Goal: Information Seeking & Learning: Check status

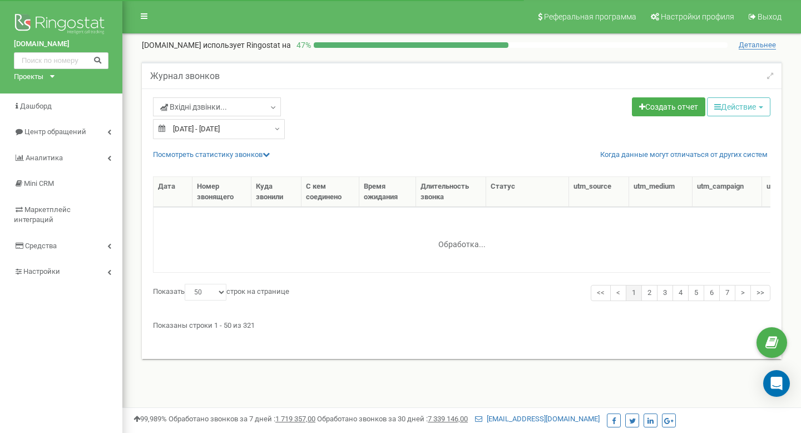
select select "50"
click at [267, 152] on icon at bounding box center [266, 154] width 7 height 7
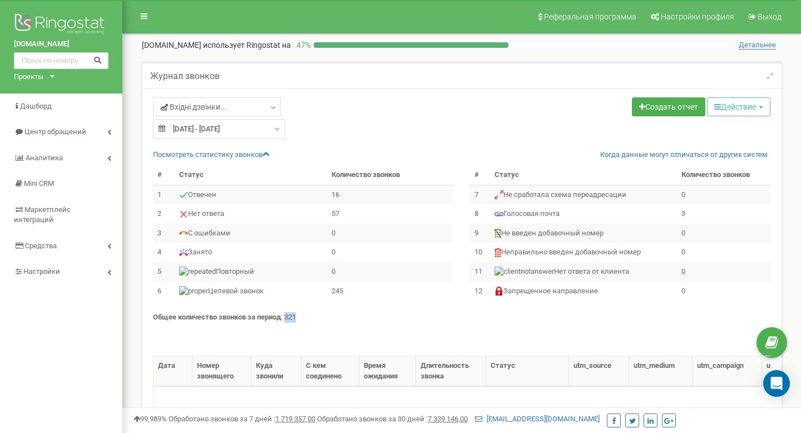
drag, startPoint x: 308, startPoint y: 316, endPoint x: 287, endPoint y: 316, distance: 21.2
click at [287, 316] on p "Общее количество звонков за период : 321" at bounding box center [462, 317] width 618 height 11
copy p "321"
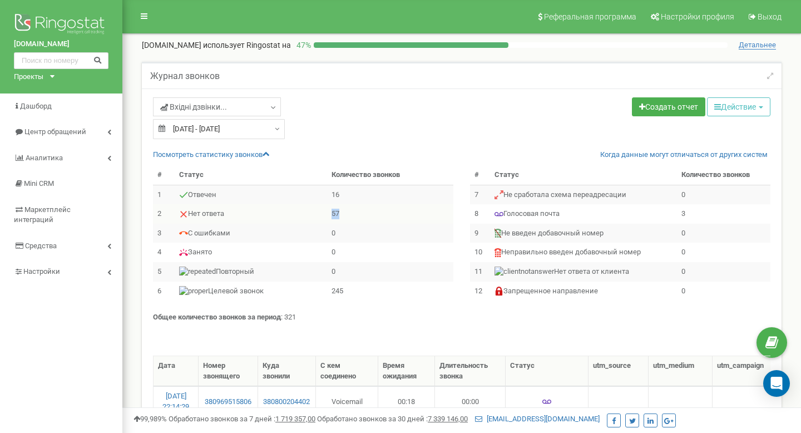
drag, startPoint x: 346, startPoint y: 213, endPoint x: 333, endPoint y: 213, distance: 12.8
click at [333, 213] on td "57" at bounding box center [390, 213] width 126 height 19
copy td "57"
click at [255, 128] on input "[DATE] - [DATE]" at bounding box center [219, 129] width 132 height 20
click at [247, 112] on link "Вхідні дзвінки..." at bounding box center [217, 106] width 128 height 19
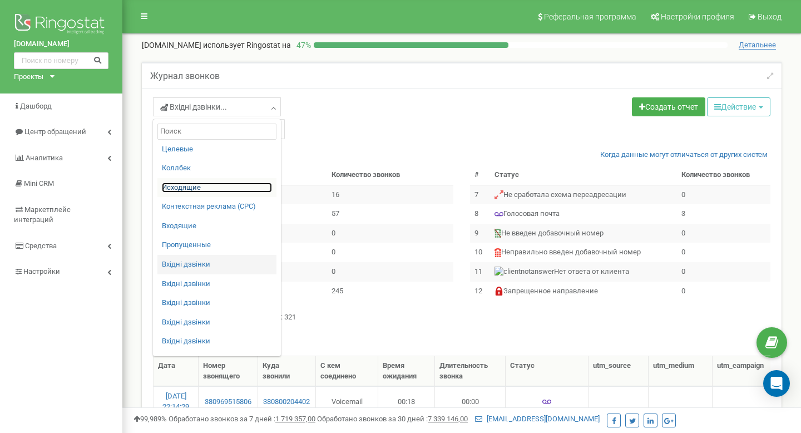
click at [198, 188] on link "Исходящие" at bounding box center [217, 188] width 110 height 11
